Goal: Task Accomplishment & Management: Manage account settings

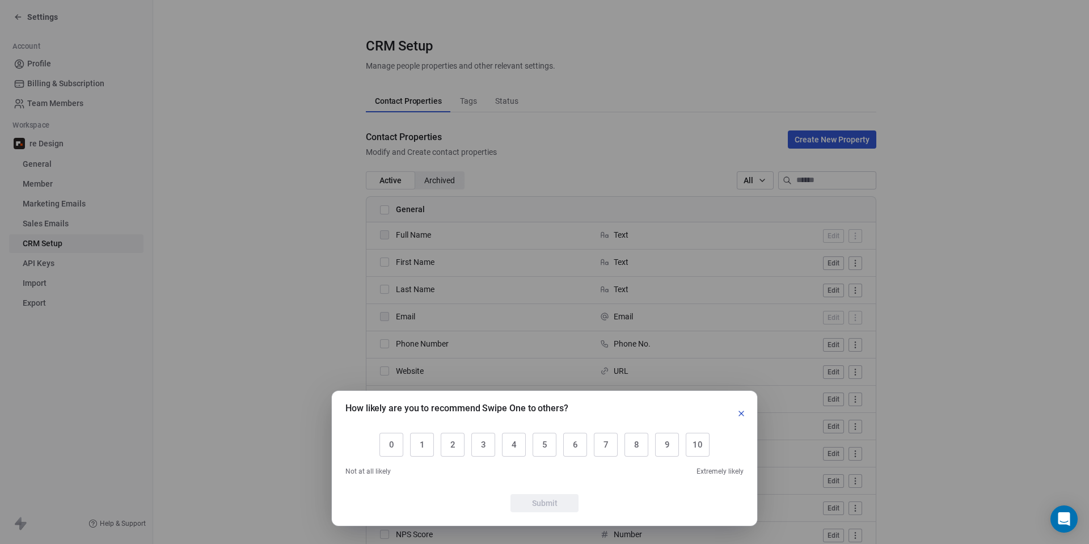
click at [741, 413] on icon "button" at bounding box center [741, 413] width 5 height 5
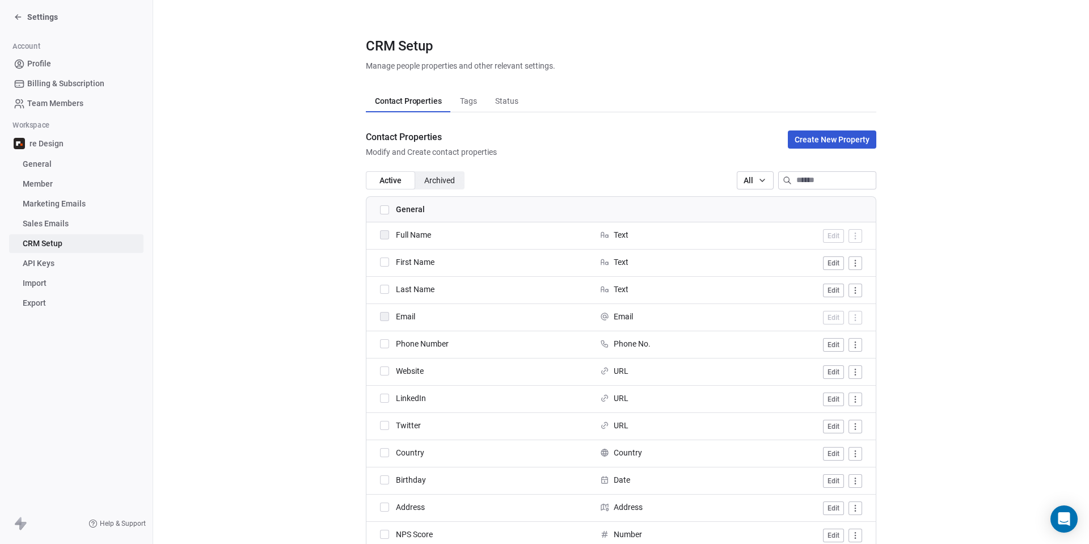
click at [35, 164] on span "General" at bounding box center [37, 164] width 29 height 12
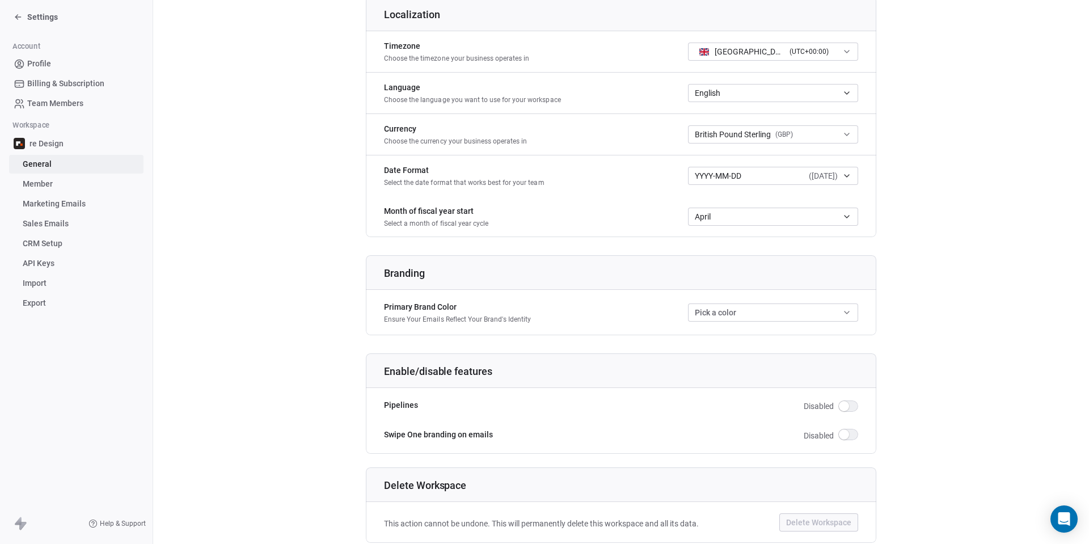
scroll to position [518, 0]
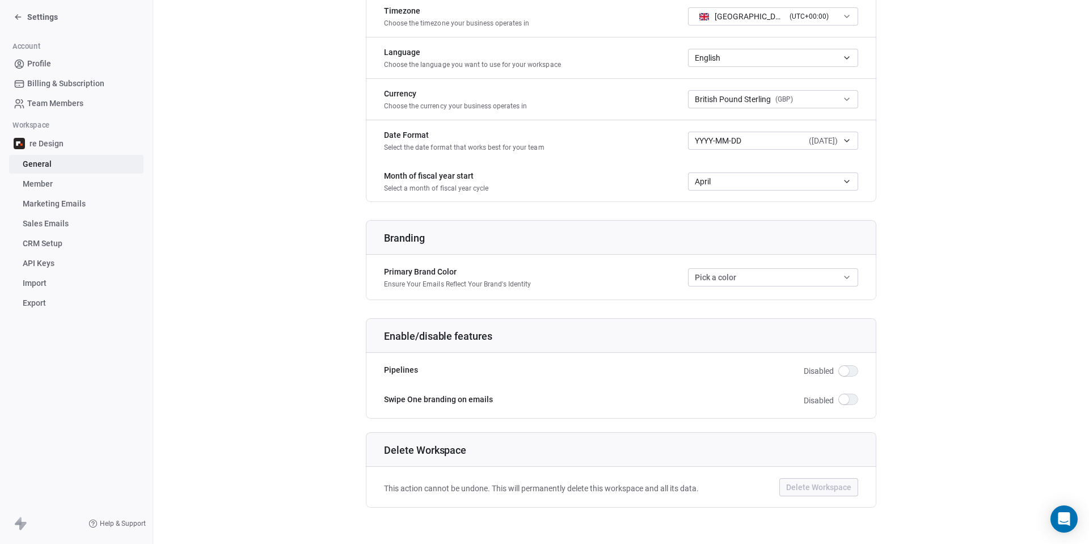
click at [847, 399] on span "button" at bounding box center [844, 399] width 10 height 10
click at [848, 399] on span "button" at bounding box center [852, 399] width 10 height 10
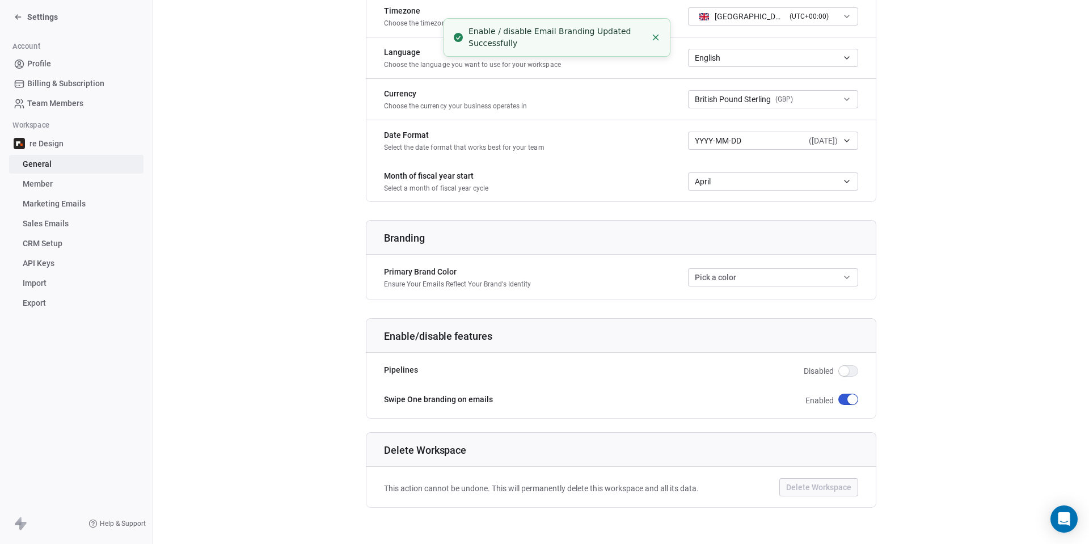
click at [849, 398] on span "button" at bounding box center [852, 399] width 10 height 10
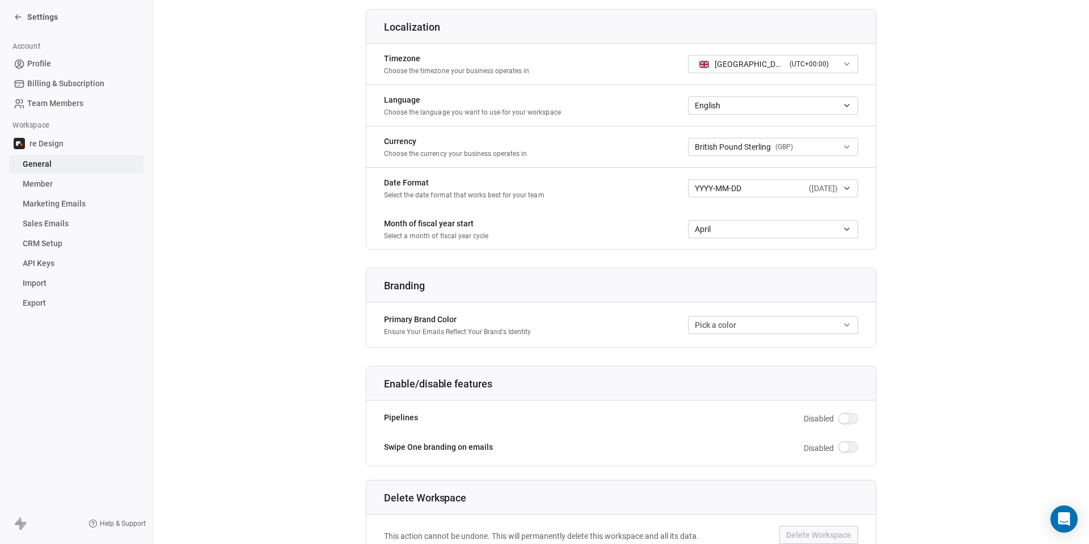
scroll to position [469, 0]
click at [738, 328] on button "Pick a color" at bounding box center [773, 326] width 170 height 18
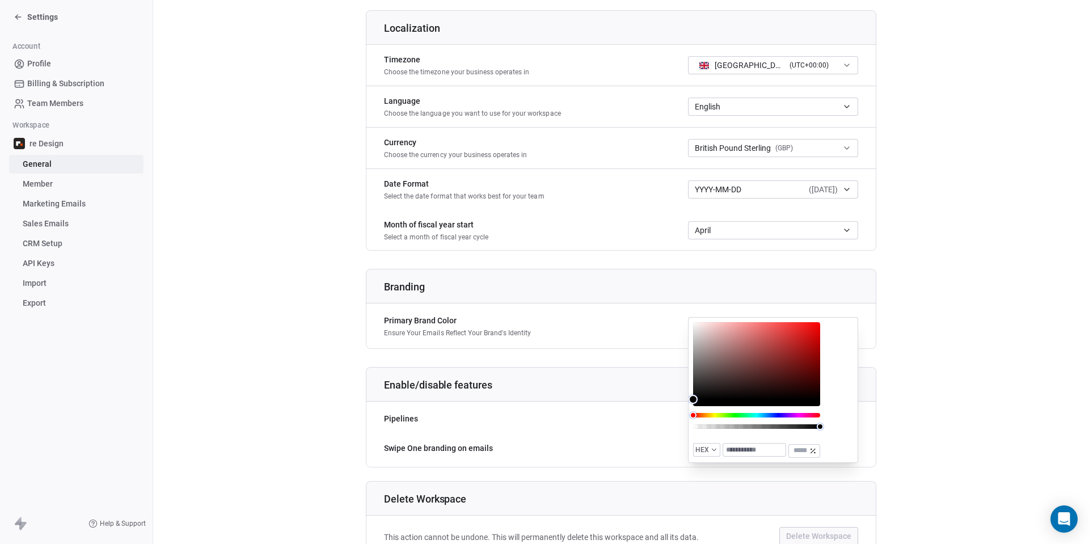
click at [641, 312] on div "Primary Brand Color Ensure Your Emails Reflect Your Brand's Identity Pick a col…" at bounding box center [621, 326] width 510 height 32
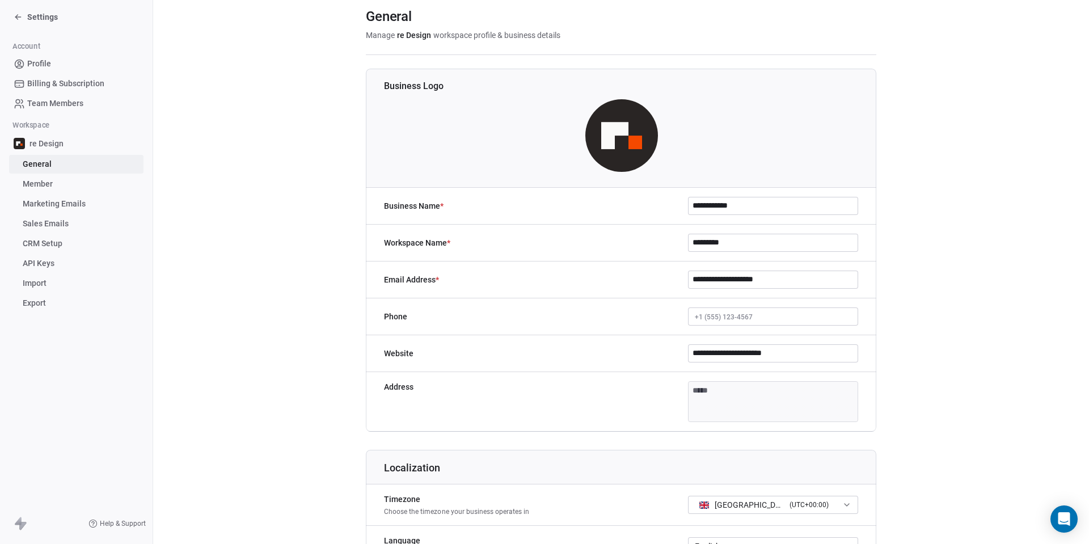
scroll to position [0, 0]
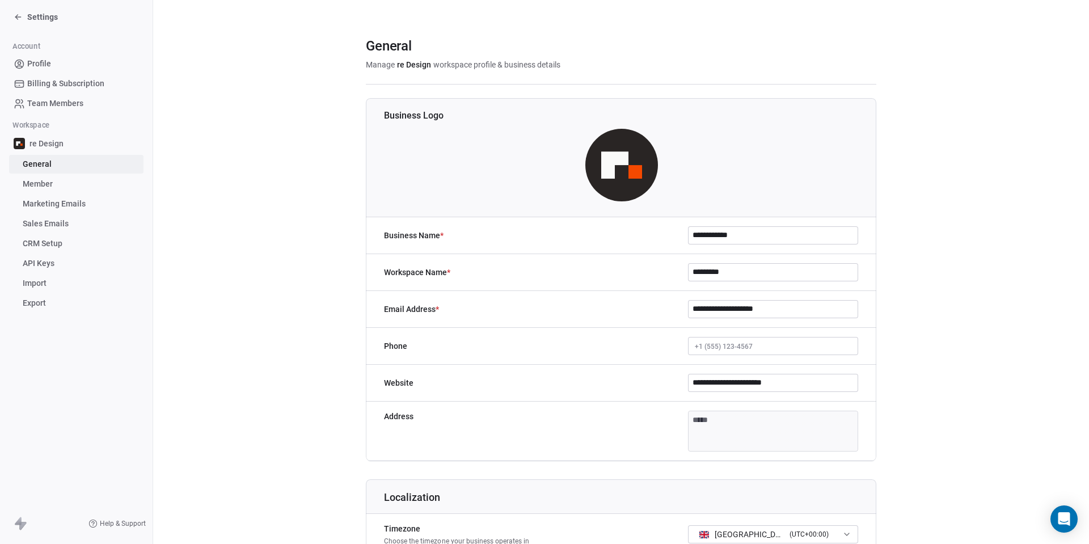
click at [428, 121] on h1 "Business Logo" at bounding box center [630, 115] width 493 height 12
click at [615, 160] on img at bounding box center [621, 165] width 73 height 73
click at [41, 187] on span "Member" at bounding box center [38, 184] width 30 height 12
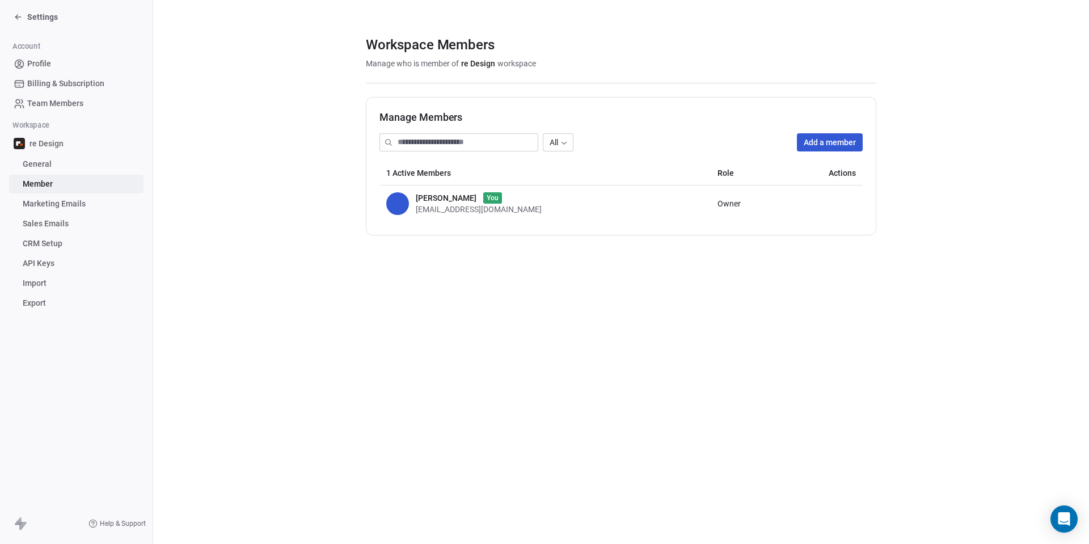
click at [40, 206] on span "Marketing Emails" at bounding box center [54, 204] width 63 height 12
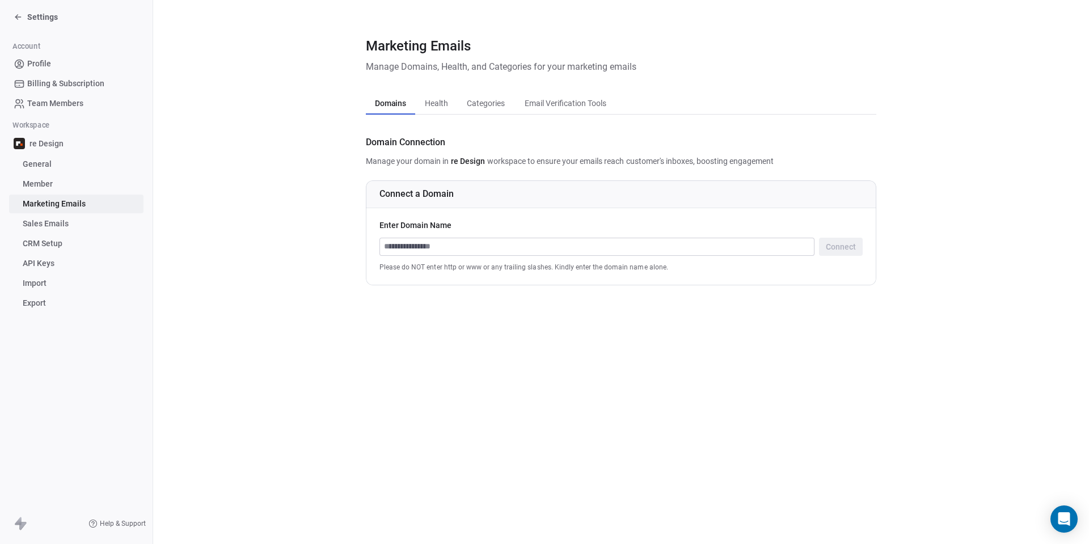
click at [54, 226] on span "Sales Emails" at bounding box center [46, 224] width 46 height 12
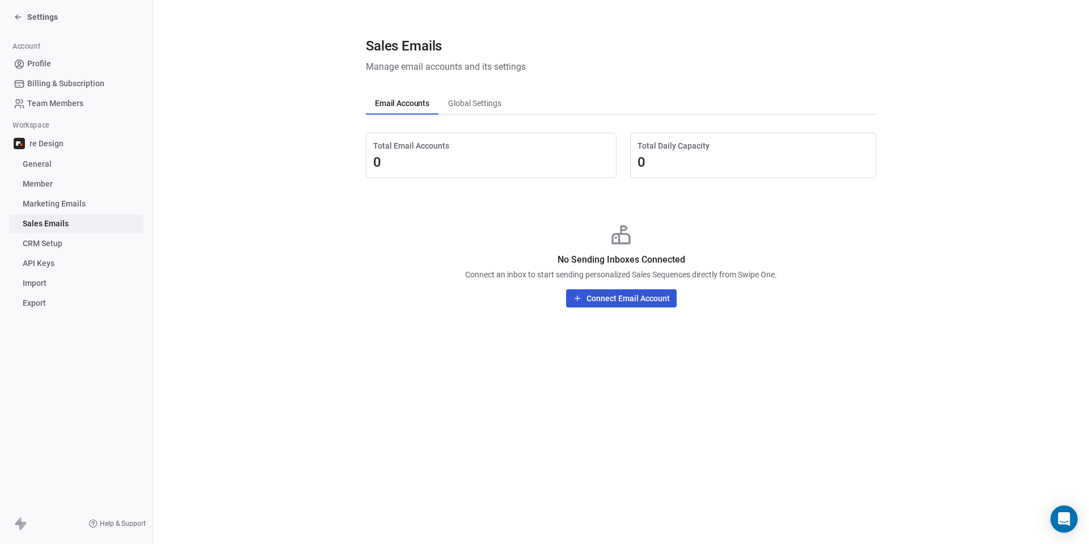
click at [45, 243] on span "CRM Setup" at bounding box center [43, 244] width 40 height 12
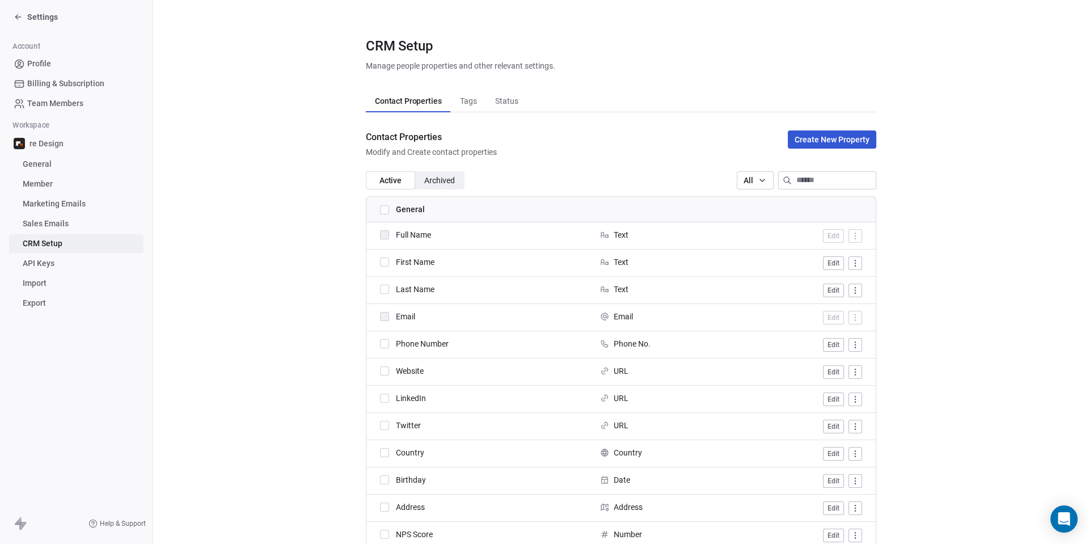
click at [59, 266] on link "API Keys" at bounding box center [76, 263] width 134 height 19
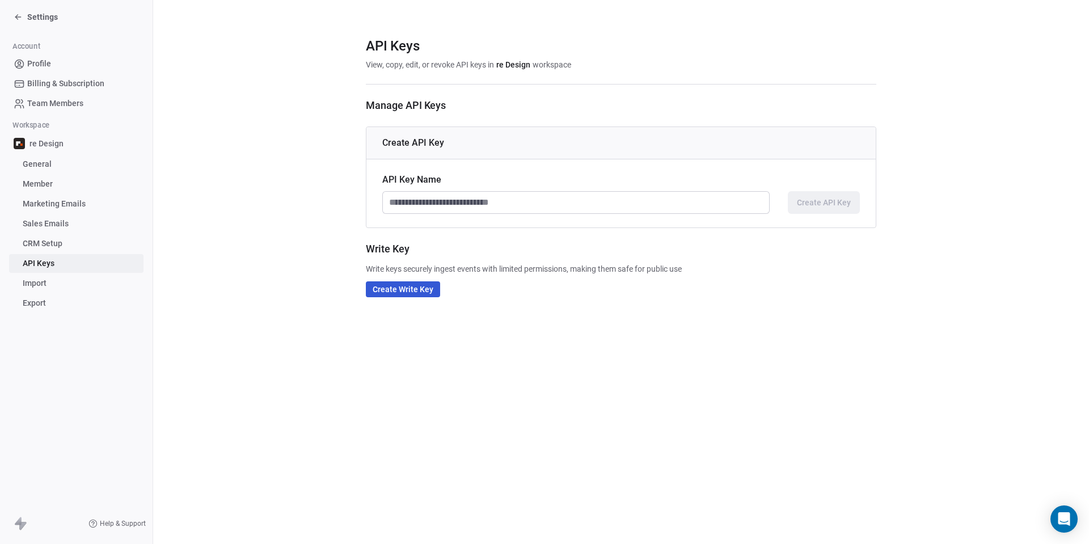
click at [44, 68] on span "Profile" at bounding box center [39, 64] width 24 height 12
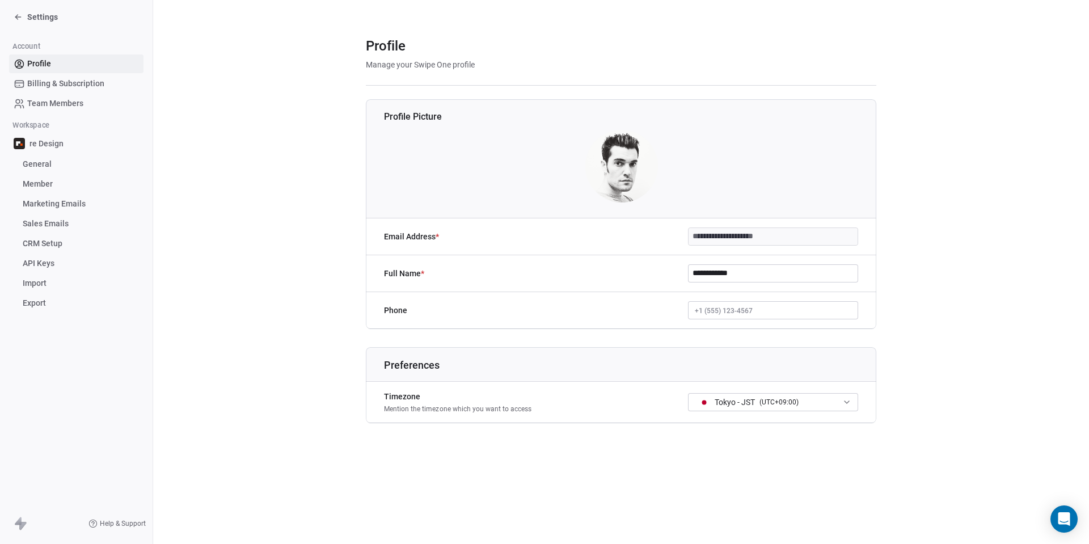
click at [46, 88] on span "Billing & Subscription" at bounding box center [65, 84] width 77 height 12
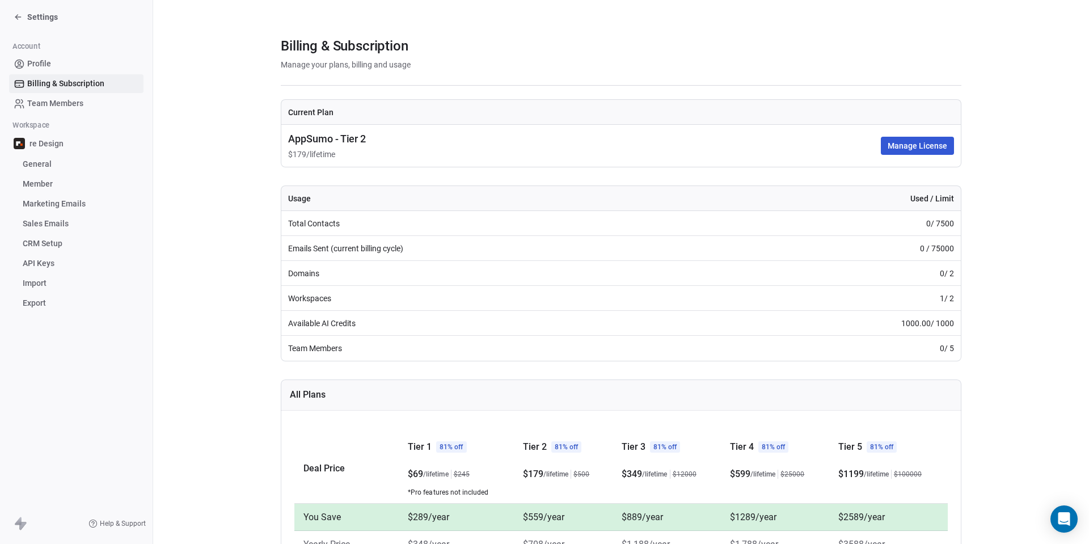
click at [33, 16] on span "Settings" at bounding box center [42, 16] width 31 height 11
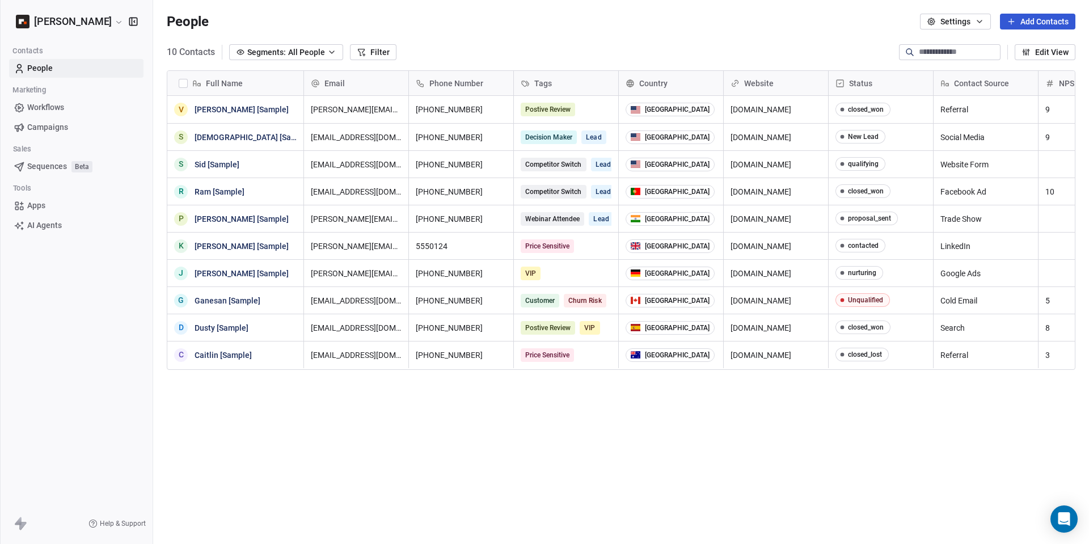
click at [52, 105] on span "Workflows" at bounding box center [45, 107] width 37 height 12
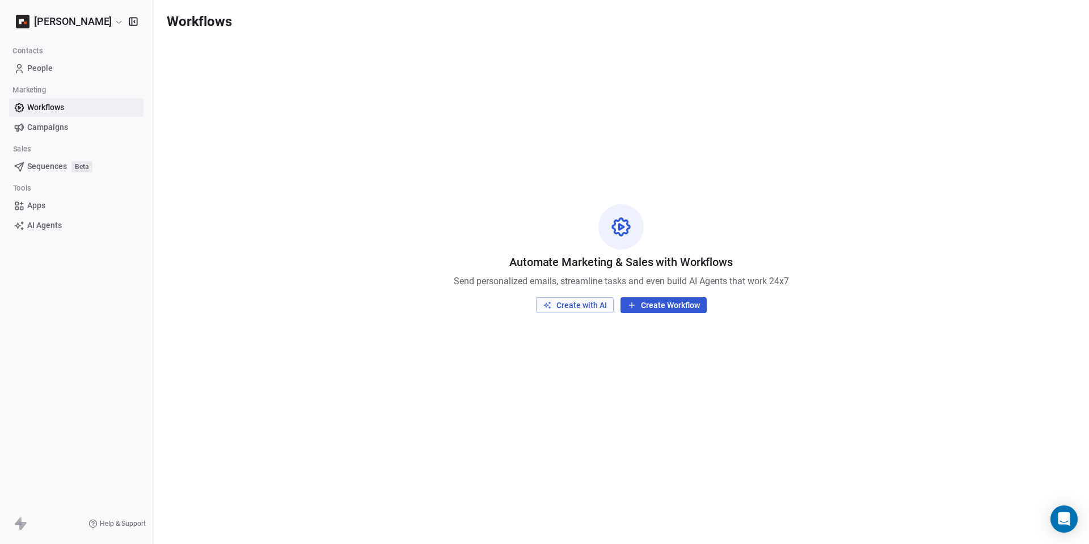
click at [43, 126] on span "Campaigns" at bounding box center [47, 127] width 41 height 12
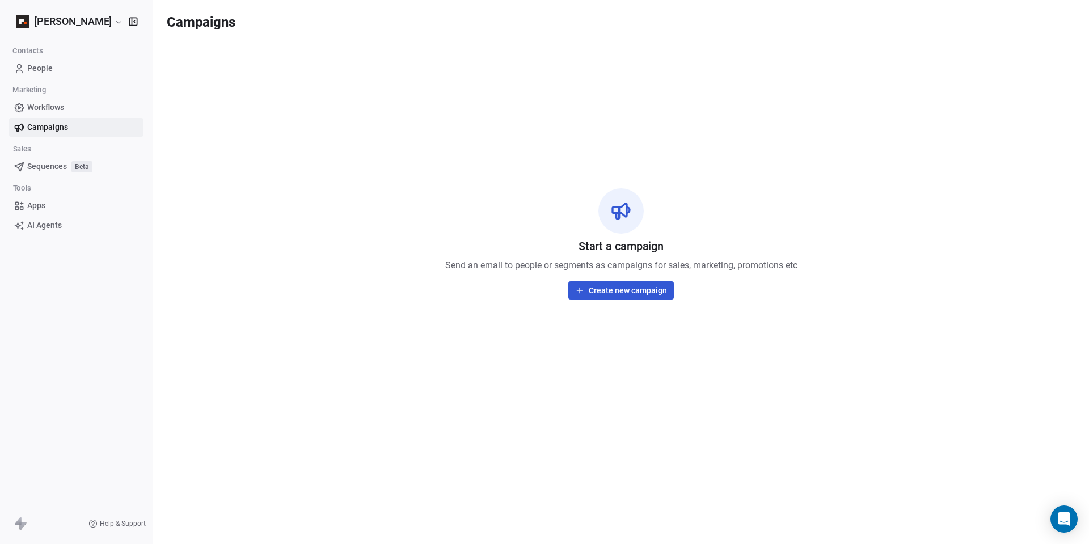
click at [44, 67] on span "People" at bounding box center [40, 68] width 26 height 12
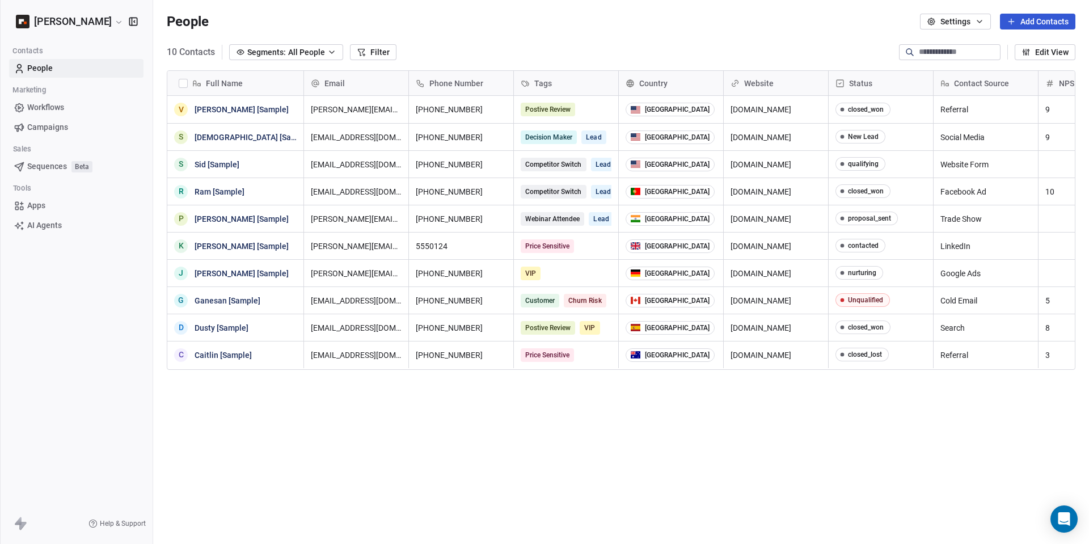
scroll to position [479, 936]
click at [329, 57] on button "Segments: All People" at bounding box center [286, 52] width 114 height 16
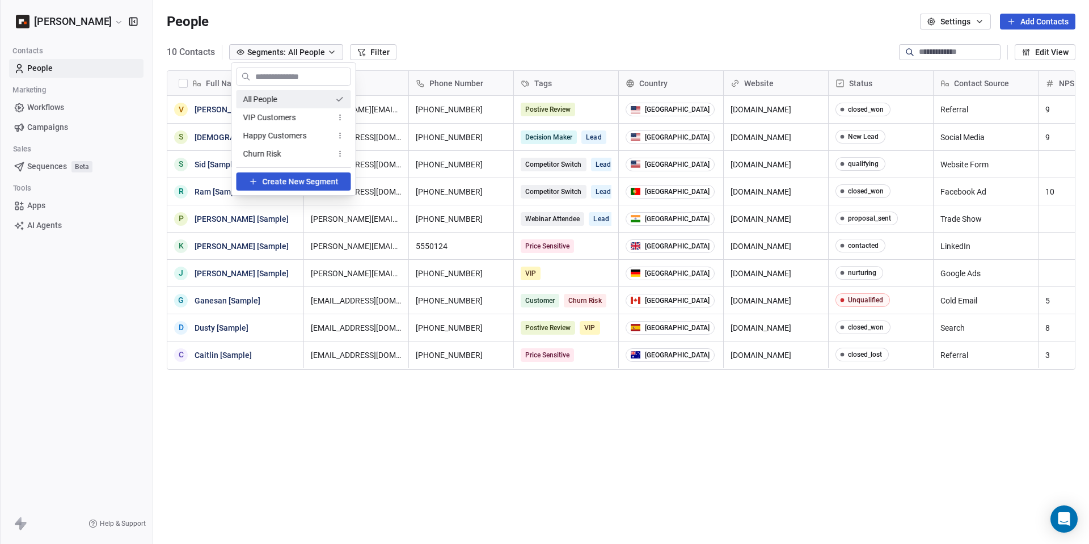
click at [328, 54] on html "[PERSON_NAME] Contacts People Marketing Workflows Campaigns Sales Sequences Bet…" at bounding box center [544, 272] width 1089 height 544
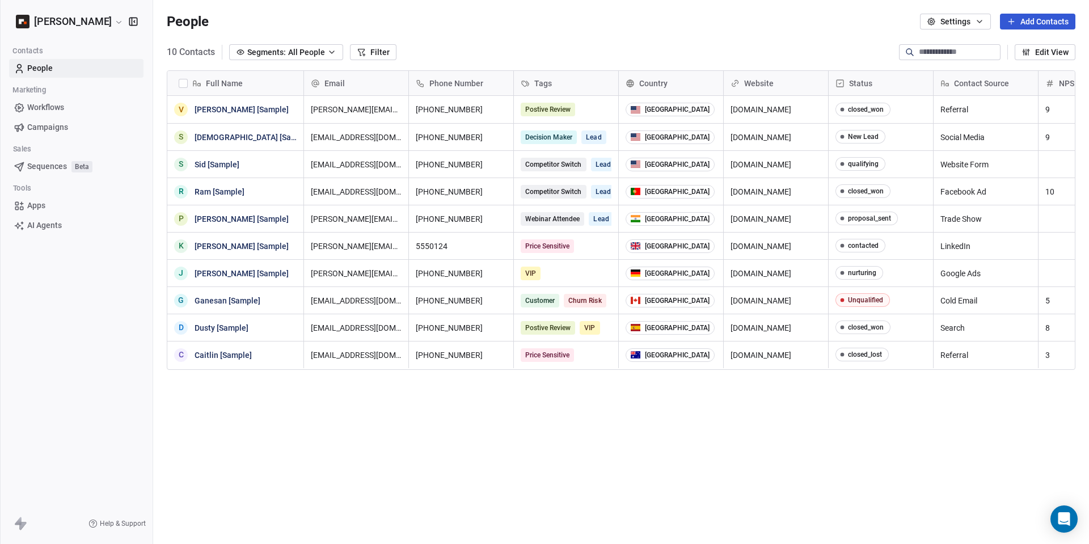
click at [325, 55] on span "All People" at bounding box center [306, 52] width 37 height 12
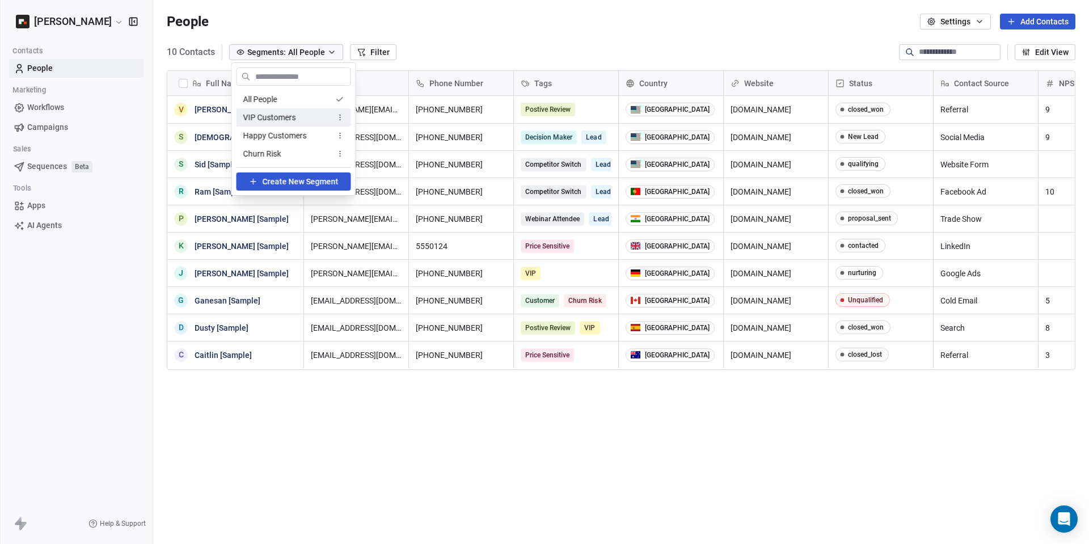
click at [295, 183] on span "Create New Segment" at bounding box center [301, 182] width 76 height 12
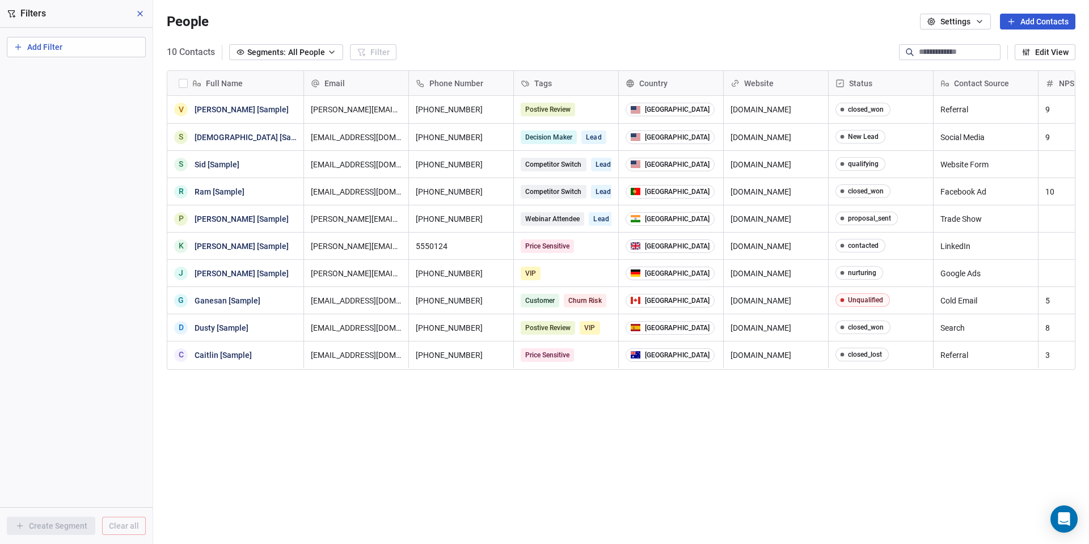
click at [39, 18] on span "Filters" at bounding box center [33, 14] width 26 height 14
click at [46, 46] on span "Add Filter" at bounding box center [44, 47] width 35 height 12
click at [107, 130] on html "[PERSON_NAME] Contacts People Marketing Workflows Campaigns Sales Sequences Bet…" at bounding box center [544, 272] width 1089 height 544
click at [140, 14] on icon at bounding box center [140, 13] width 5 height 5
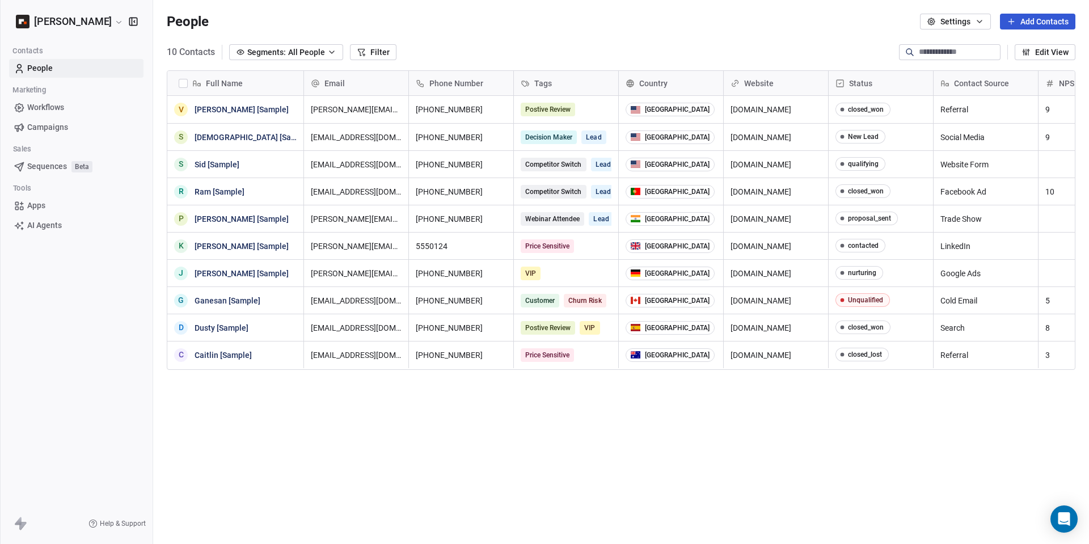
click at [1043, 49] on button "Edit View" at bounding box center [1044, 52] width 61 height 16
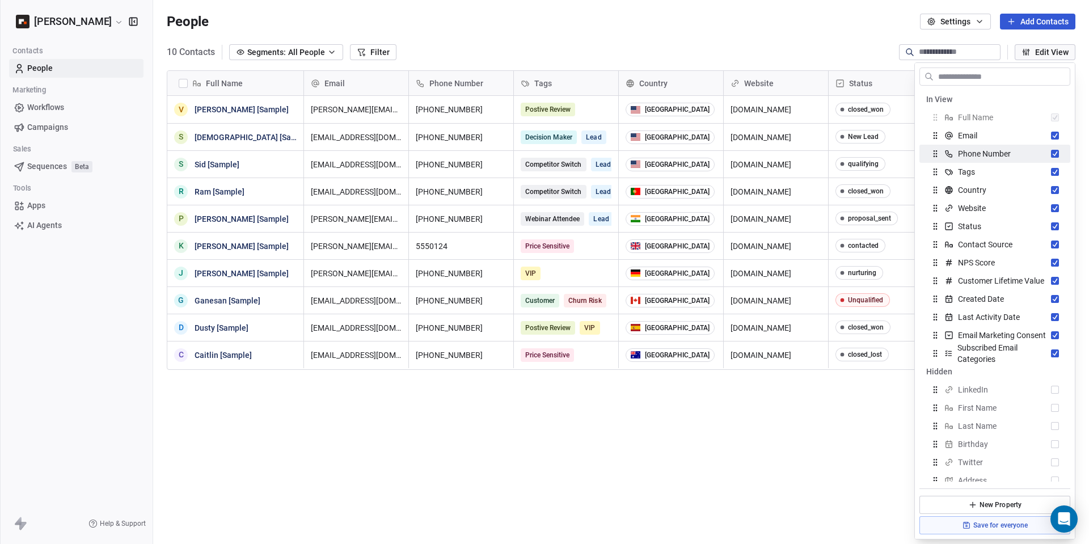
scroll to position [62, 0]
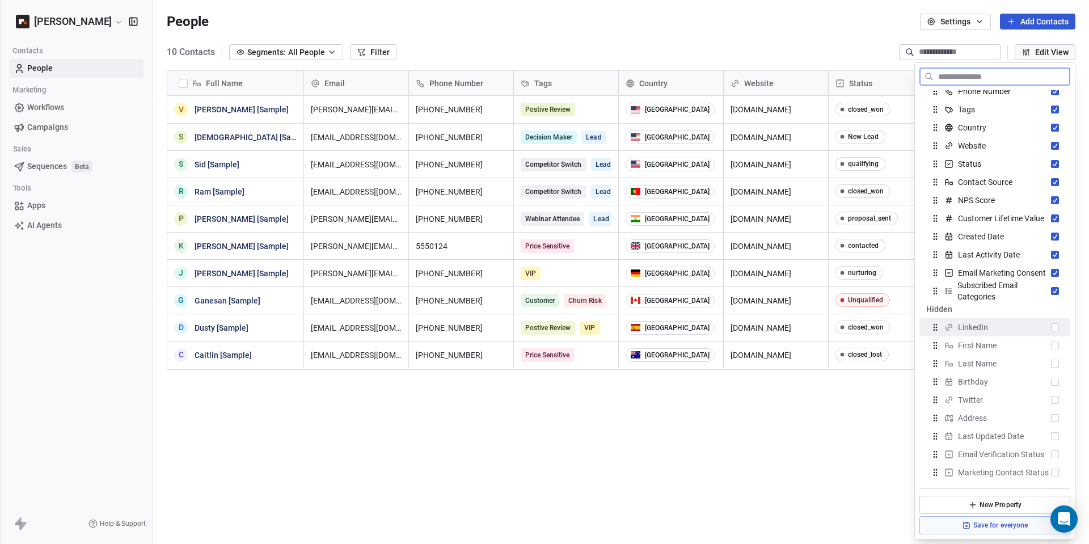
click at [1057, 327] on button "Suggestions" at bounding box center [1055, 327] width 8 height 8
click at [993, 524] on button "Save for everyone" at bounding box center [994, 525] width 151 height 18
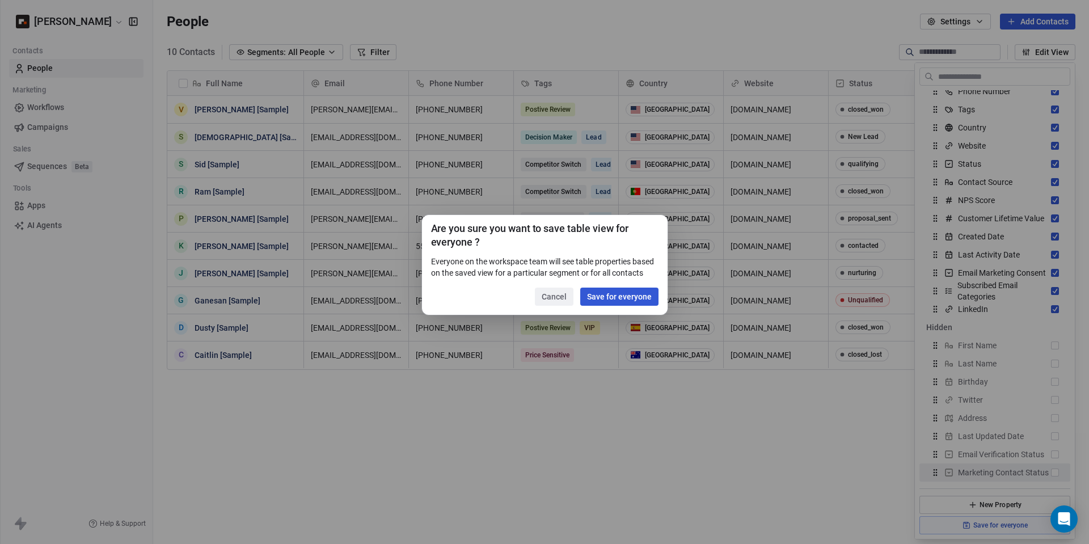
click at [541, 303] on button "Cancel" at bounding box center [554, 296] width 39 height 18
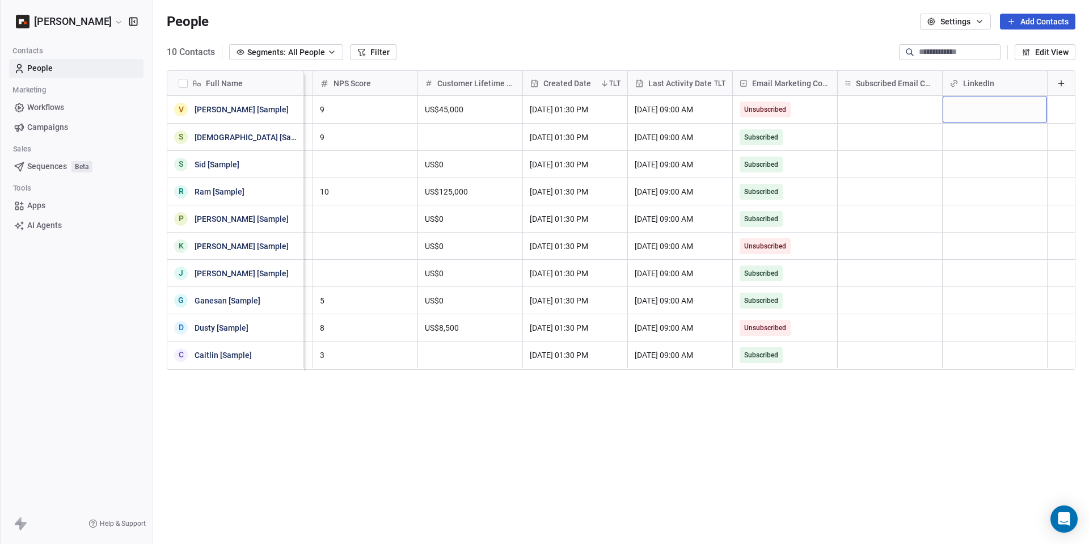
scroll to position [0, 0]
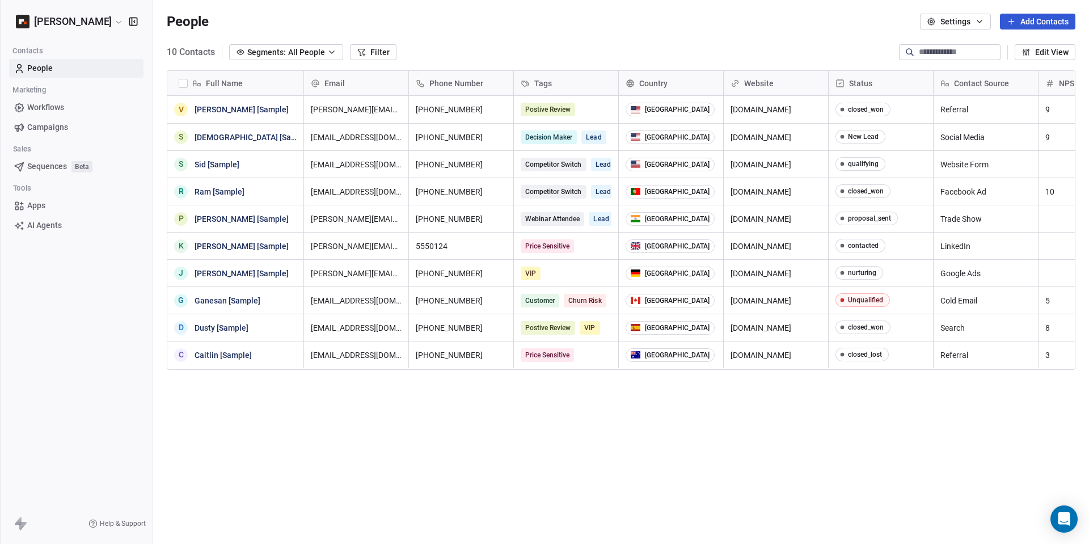
click at [693, 393] on div "Full Name V [PERSON_NAME] [Sample] S [PERSON_NAME] [Sample] S [PERSON_NAME] [Sa…" at bounding box center [621, 300] width 936 height 479
click at [754, 407] on div "Full Name V [PERSON_NAME] [Sample] S [PERSON_NAME] [Sample] S [PERSON_NAME] [Sa…" at bounding box center [621, 300] width 936 height 479
click at [62, 171] on span "Sequences" at bounding box center [47, 166] width 40 height 12
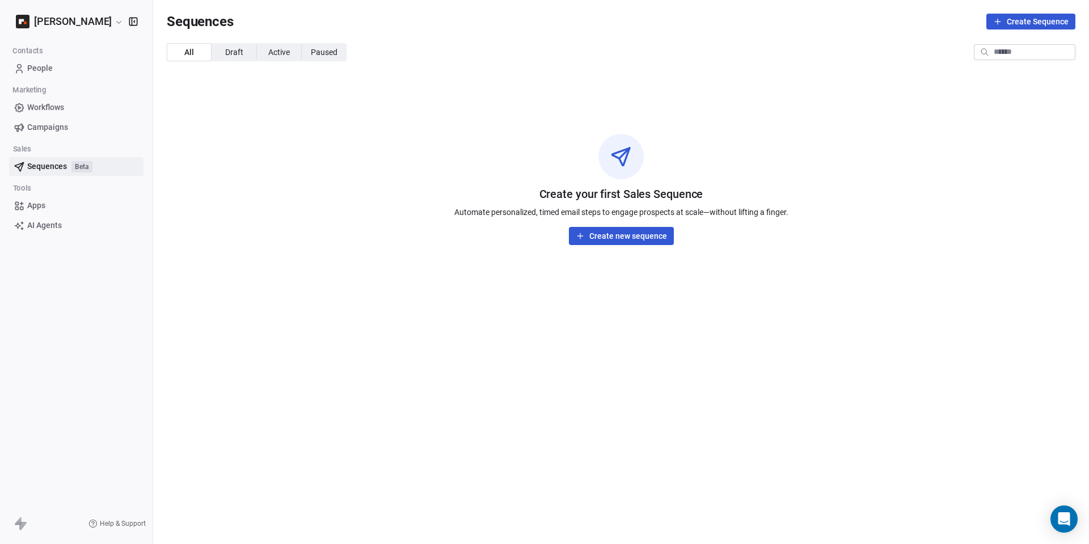
click at [44, 69] on span "People" at bounding box center [40, 68] width 26 height 12
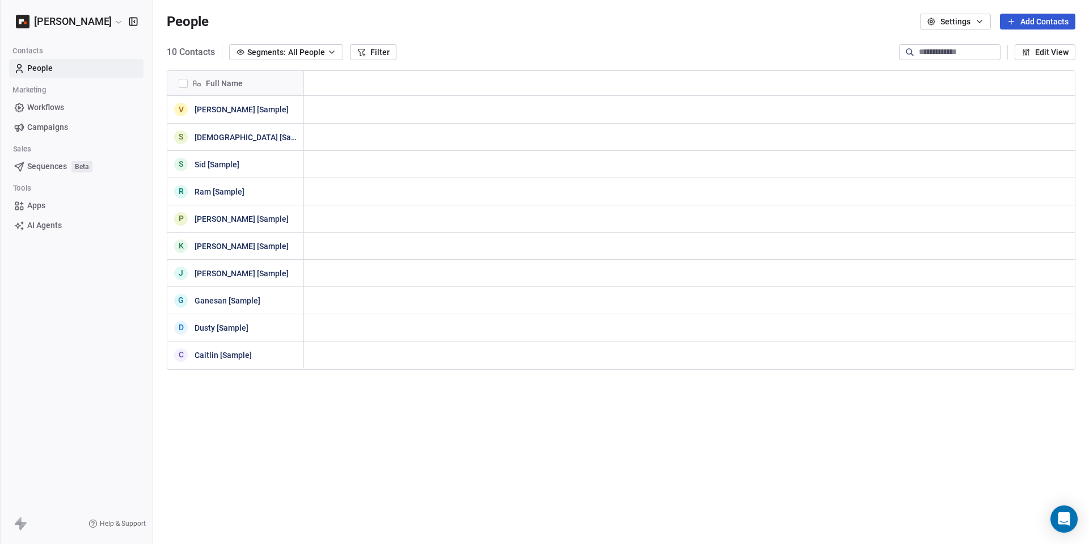
scroll to position [1, 1]
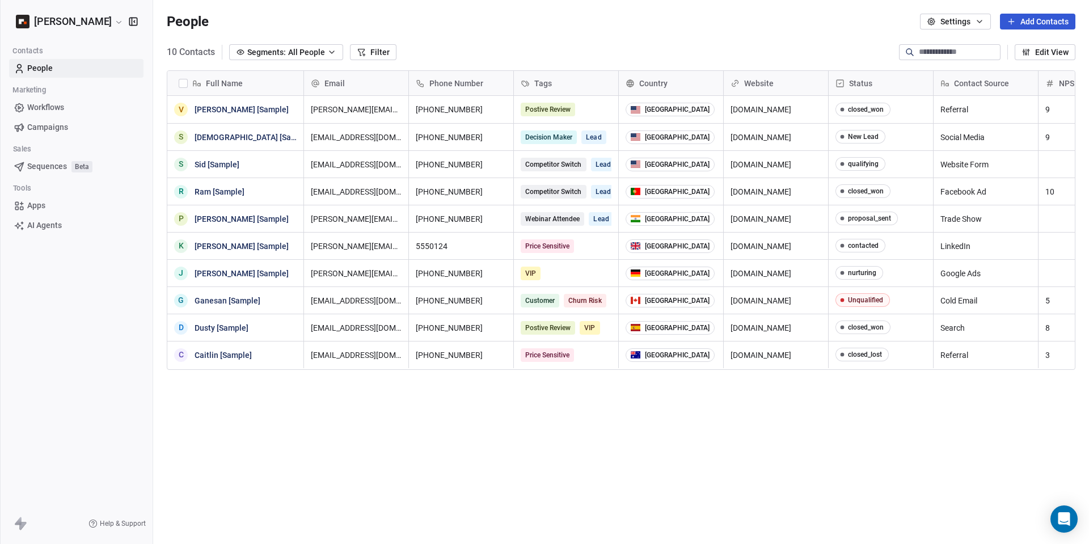
click at [91, 18] on html "[PERSON_NAME] Contacts People Marketing Workflows Campaigns Sales Sequences Bet…" at bounding box center [544, 272] width 1089 height 544
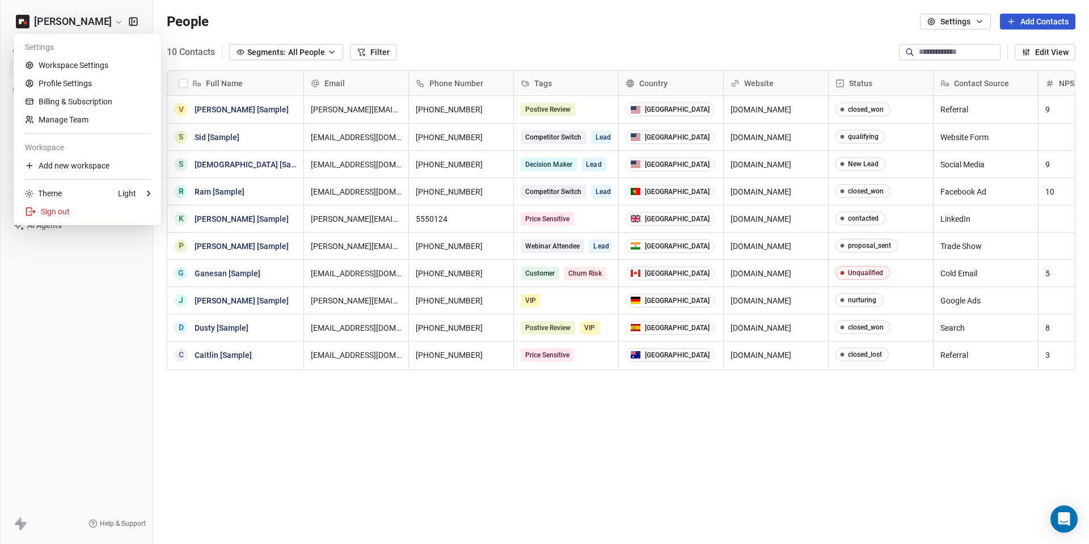
click at [445, 23] on html "[PERSON_NAME] Contacts People Marketing Workflows Campaigns Sales Sequences Bet…" at bounding box center [544, 272] width 1089 height 544
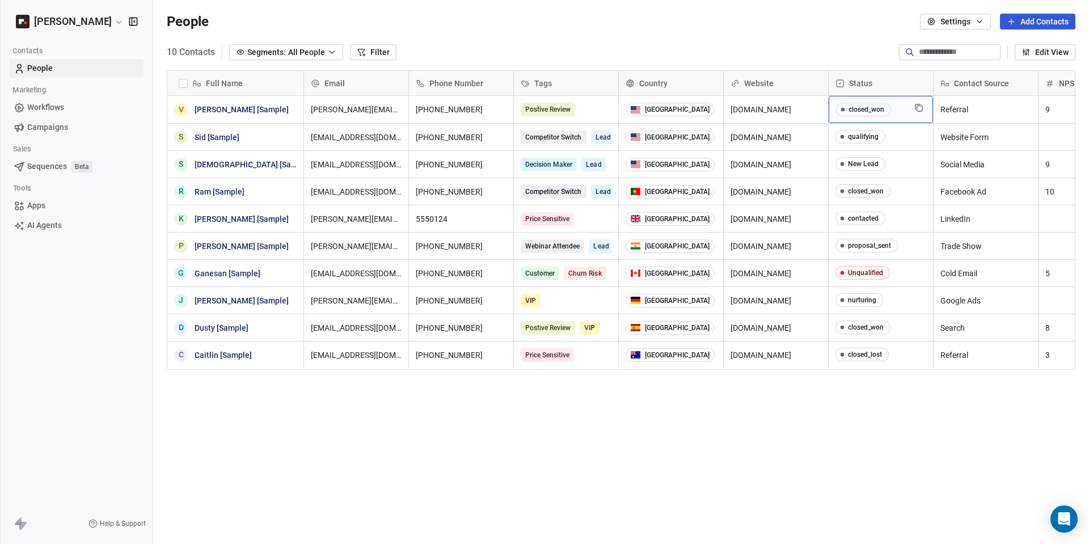
click at [907, 111] on div "closed_won" at bounding box center [880, 109] width 104 height 27
click at [869, 109] on div "closed_won" at bounding box center [866, 109] width 36 height 8
click at [862, 111] on div "closed_won" at bounding box center [866, 109] width 36 height 8
click at [853, 112] on div "closed_won" at bounding box center [866, 109] width 36 height 8
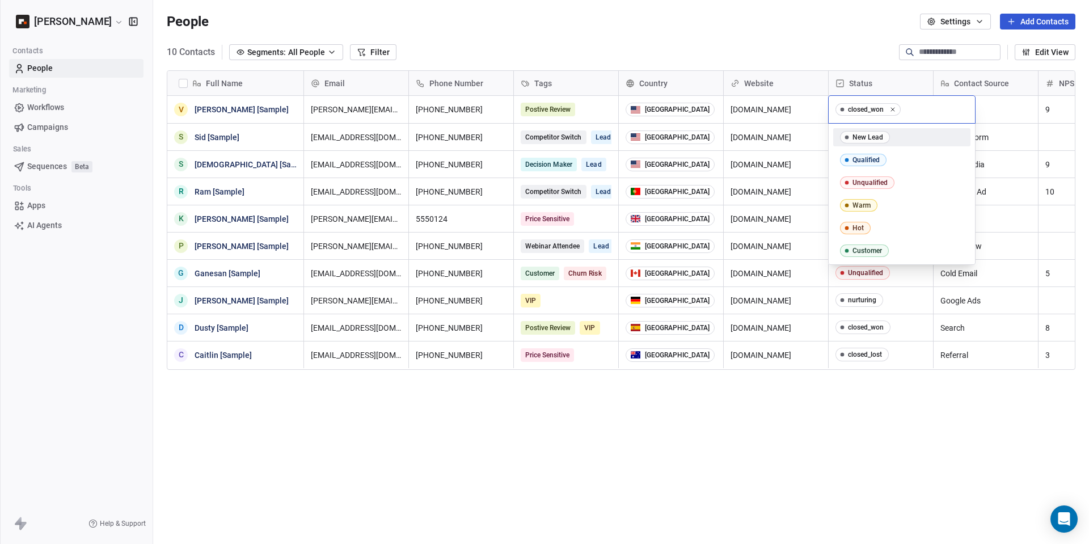
click at [847, 53] on html "[PERSON_NAME] Contacts People Marketing Workflows Campaigns Sales Sequences Bet…" at bounding box center [544, 272] width 1089 height 544
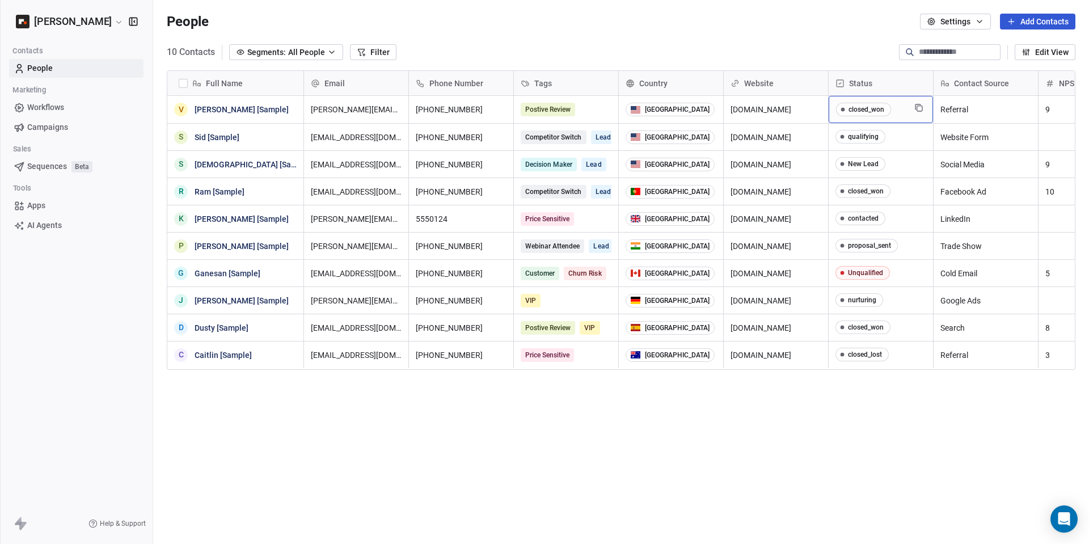
click at [875, 107] on div "closed_won" at bounding box center [866, 109] width 36 height 8
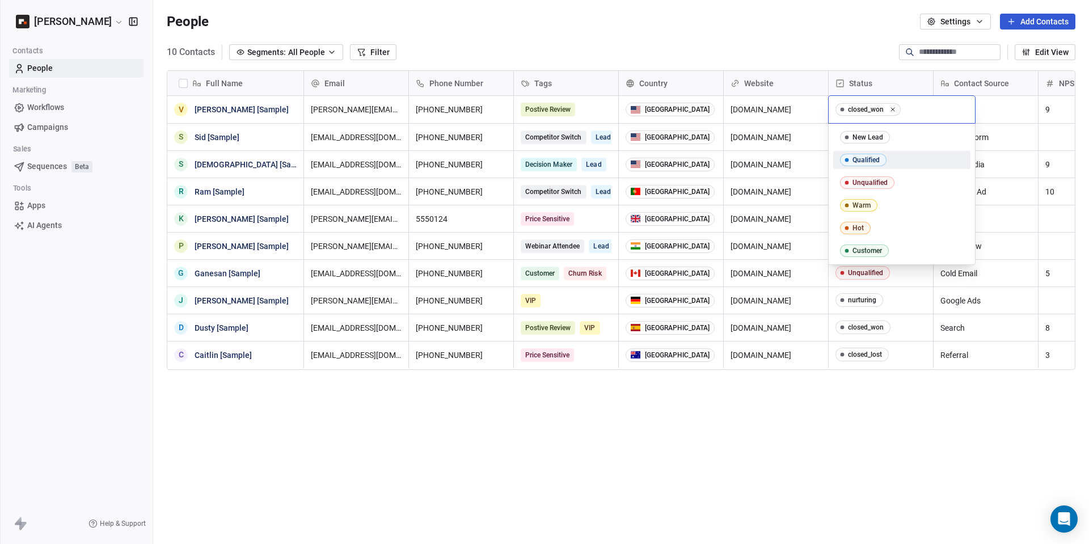
click at [842, 47] on html "[PERSON_NAME] Contacts People Marketing Workflows Campaigns Sales Sequences Bet…" at bounding box center [544, 272] width 1089 height 544
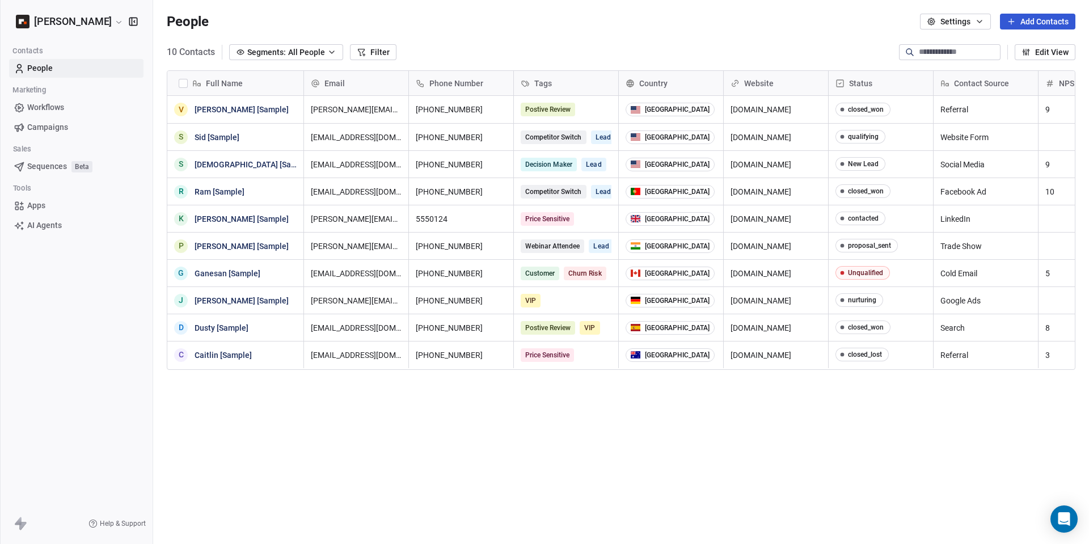
click at [776, 38] on div "People Settings Add Contacts" at bounding box center [621, 21] width 936 height 43
click at [332, 53] on icon "button" at bounding box center [331, 52] width 9 height 9
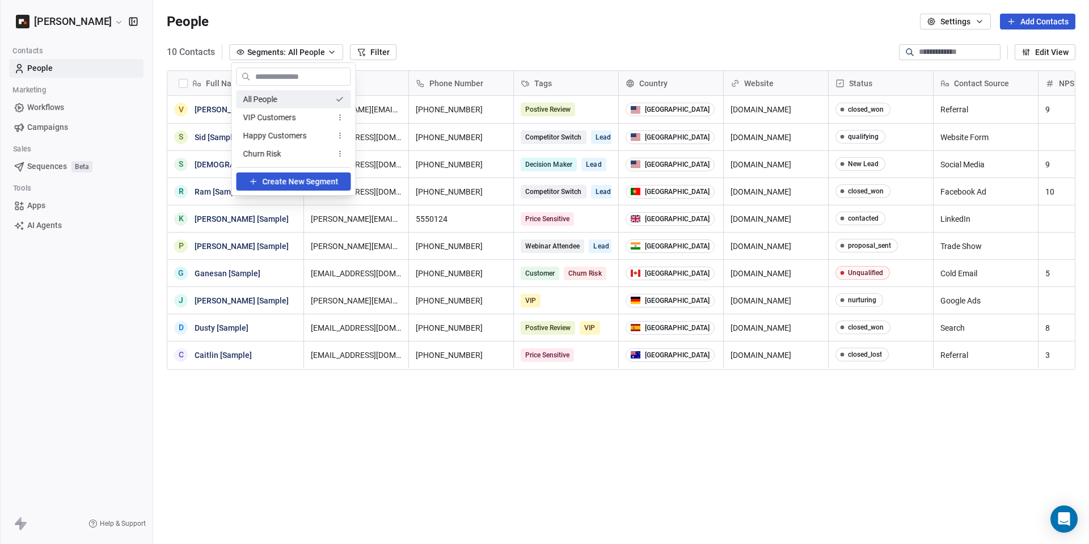
click at [442, 48] on html "[PERSON_NAME] Contacts People Marketing Workflows Campaigns Sales Sequences Bet…" at bounding box center [544, 272] width 1089 height 544
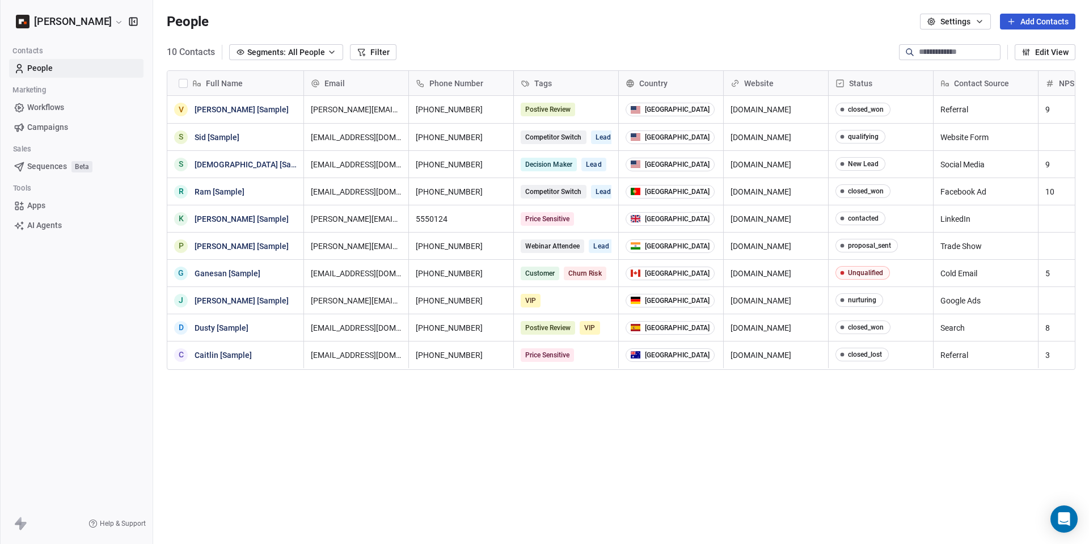
click at [975, 24] on icon "button" at bounding box center [979, 21] width 9 height 9
click at [856, 24] on html "[PERSON_NAME] Contacts People Marketing Workflows Campaigns Sales Sequences Bet…" at bounding box center [544, 272] width 1089 height 544
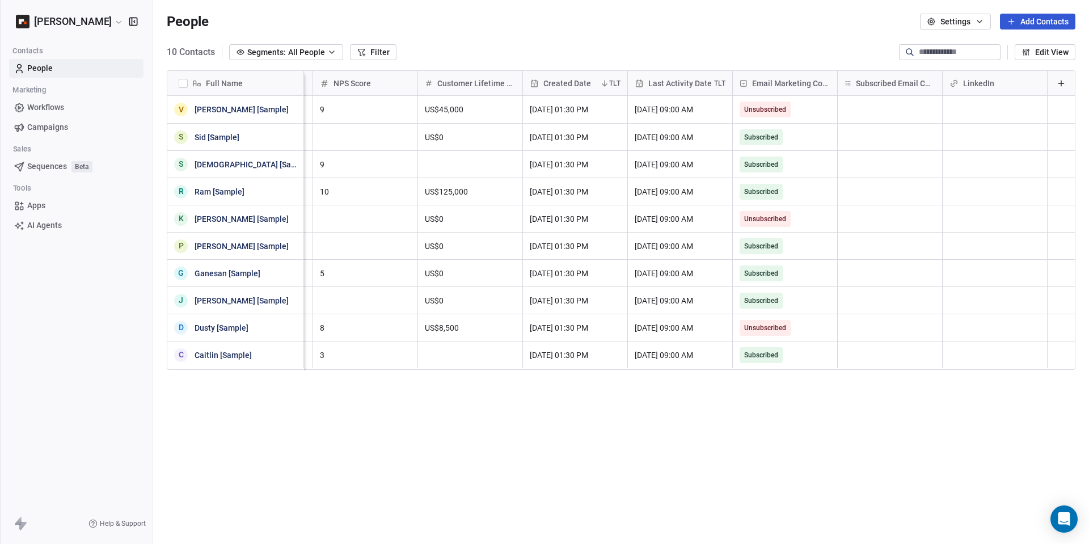
scroll to position [0, 0]
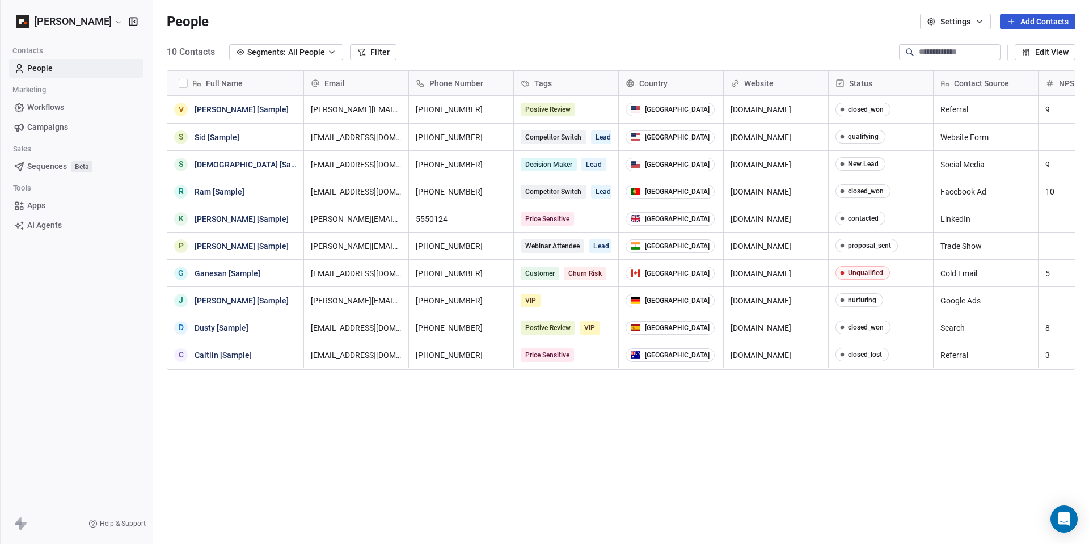
click at [1052, 48] on button "Edit View" at bounding box center [1044, 52] width 61 height 16
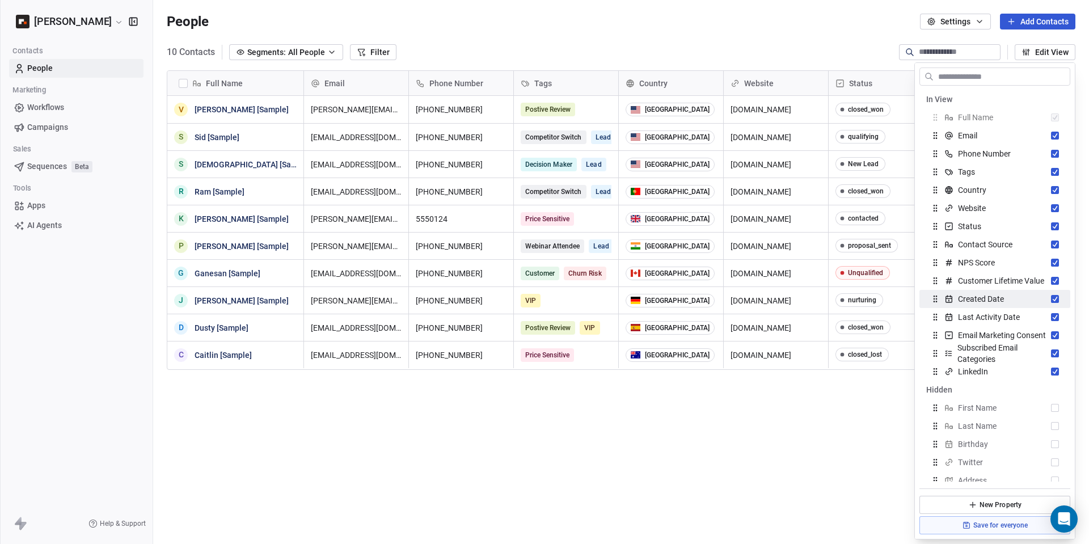
click at [705, 437] on div "Full Name V [PERSON_NAME] [Sample] S Sid [Sample] S [PERSON_NAME] [Sample] R Ra…" at bounding box center [621, 300] width 936 height 479
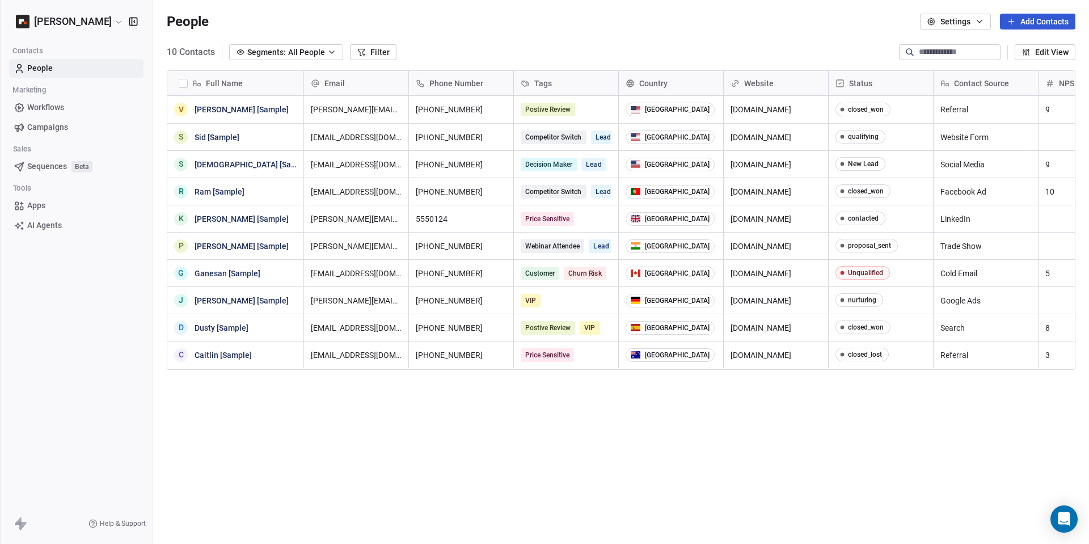
scroll to position [0, 2]
